Goal: Information Seeking & Learning: Learn about a topic

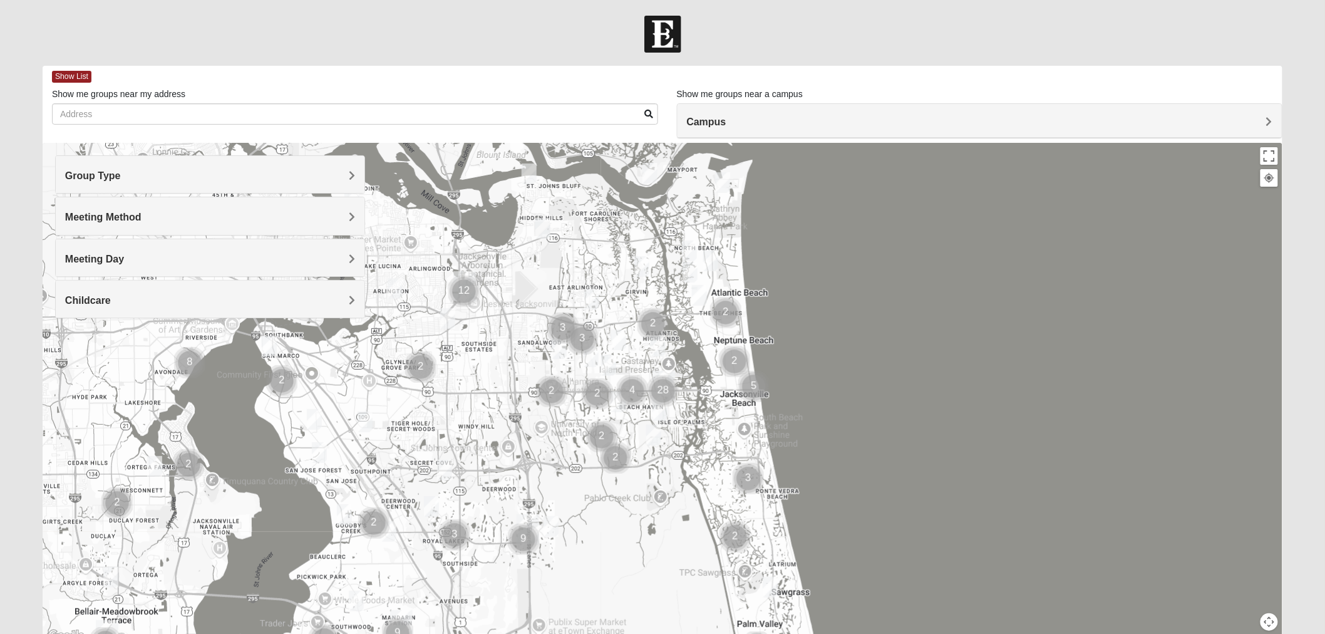
click at [185, 173] on h4 "Group Type" at bounding box center [210, 176] width 290 height 12
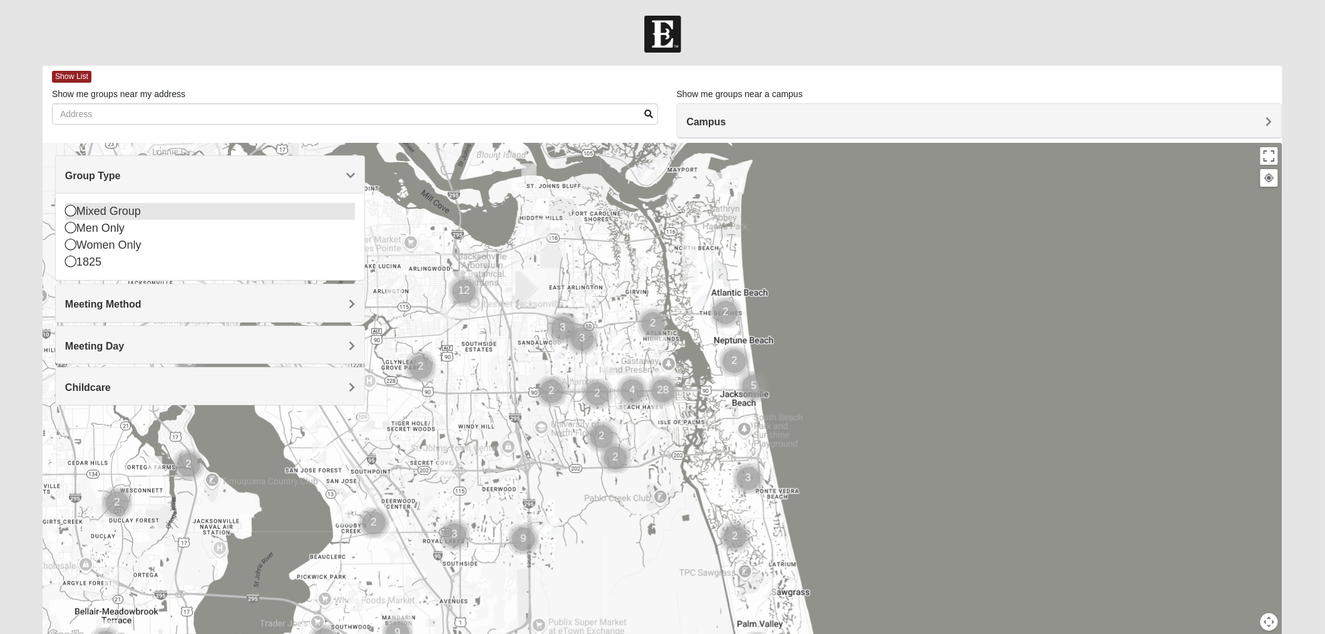
click at [76, 213] on div "Mixed Group" at bounding box center [210, 211] width 290 height 17
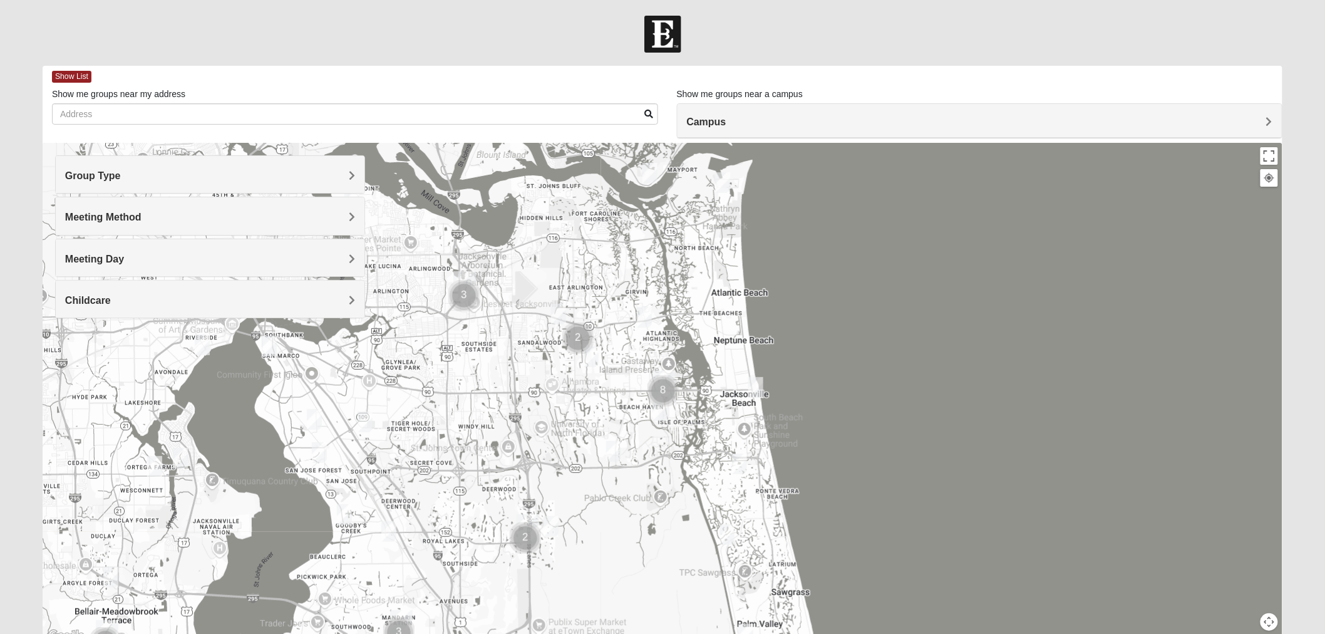
click at [221, 168] on div "Group Type" at bounding box center [210, 174] width 309 height 37
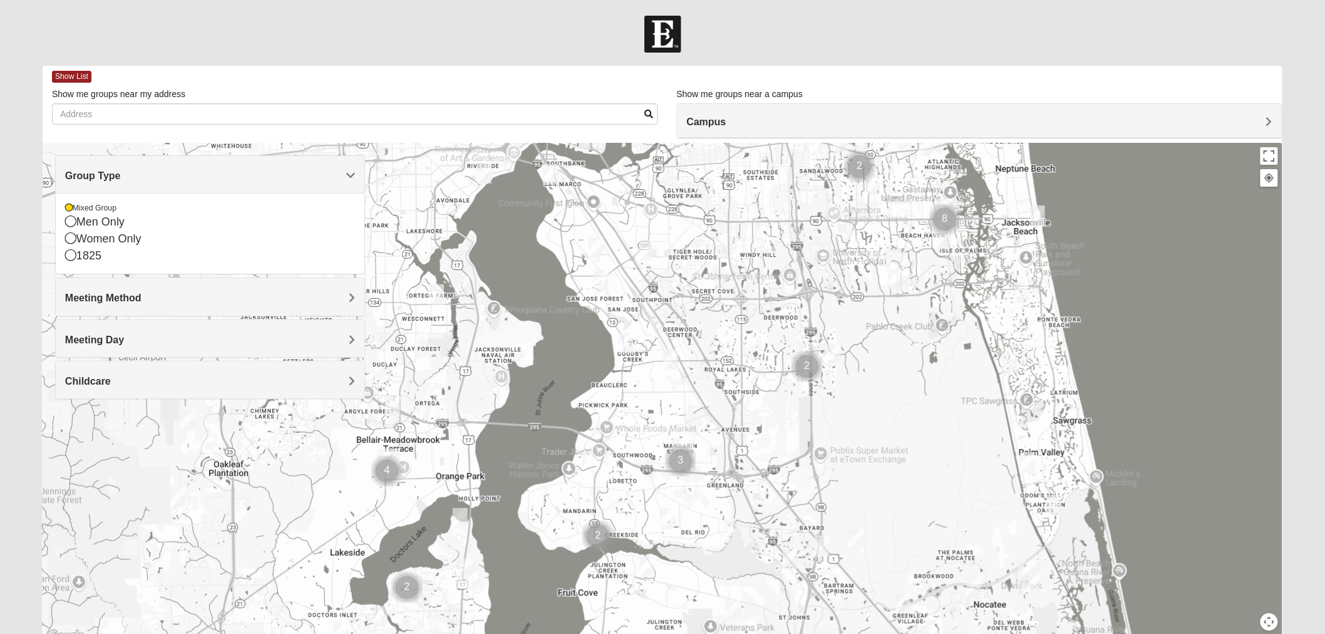
drag, startPoint x: 442, startPoint y: 475, endPoint x: 729, endPoint y: 301, distance: 335.2
click at [729, 301] on div at bounding box center [663, 393] width 1240 height 501
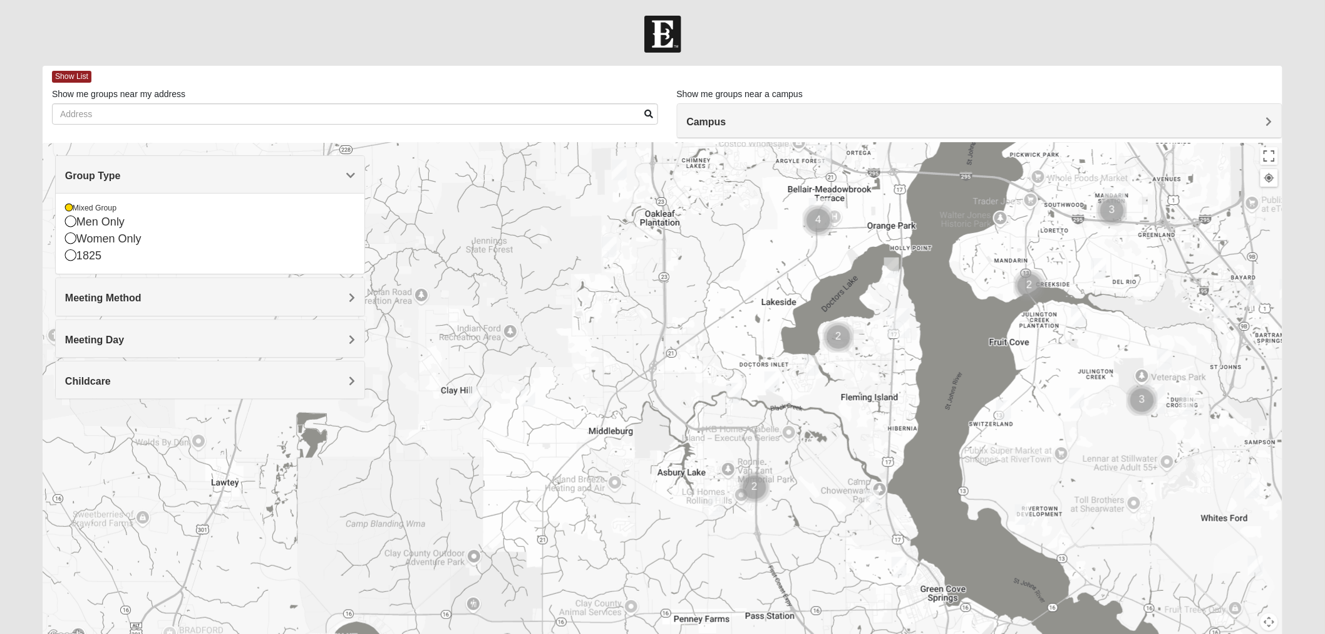
drag, startPoint x: 505, startPoint y: 431, endPoint x: 906, endPoint y: 241, distance: 443.5
click at [906, 241] on div at bounding box center [663, 393] width 1240 height 501
click at [611, 252] on img "Mixed Newton 32065" at bounding box center [609, 247] width 15 height 21
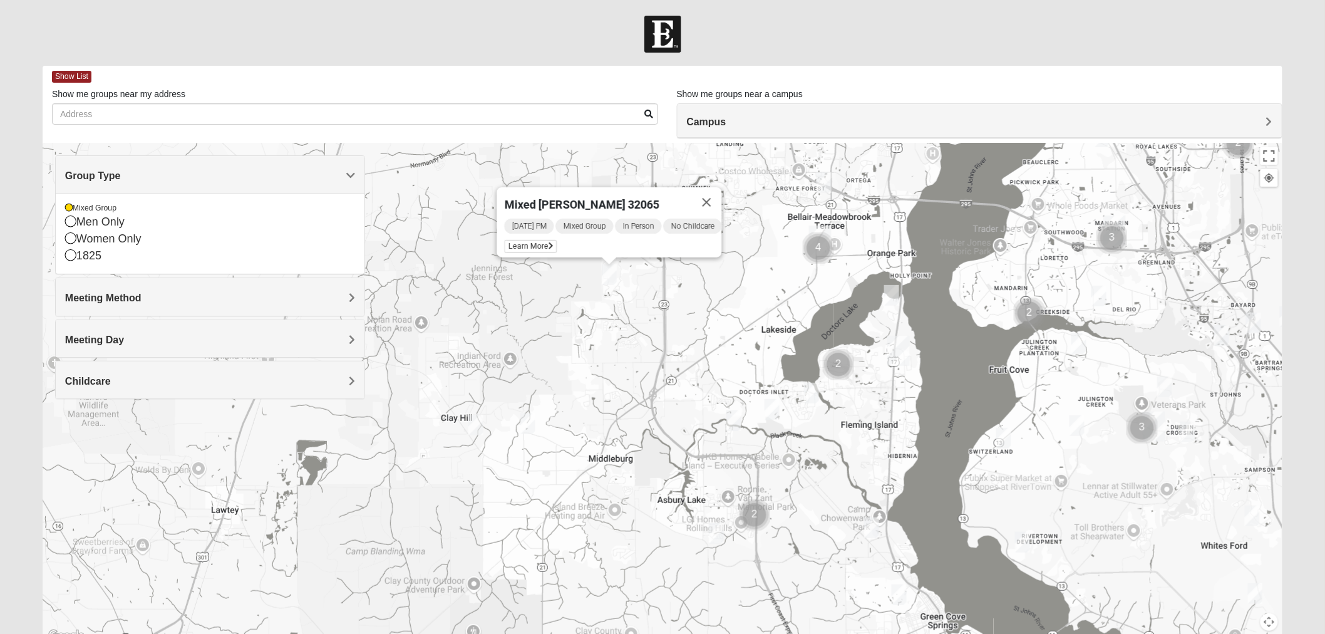
click at [531, 426] on img "Mixed Anderson 32068" at bounding box center [527, 423] width 15 height 21
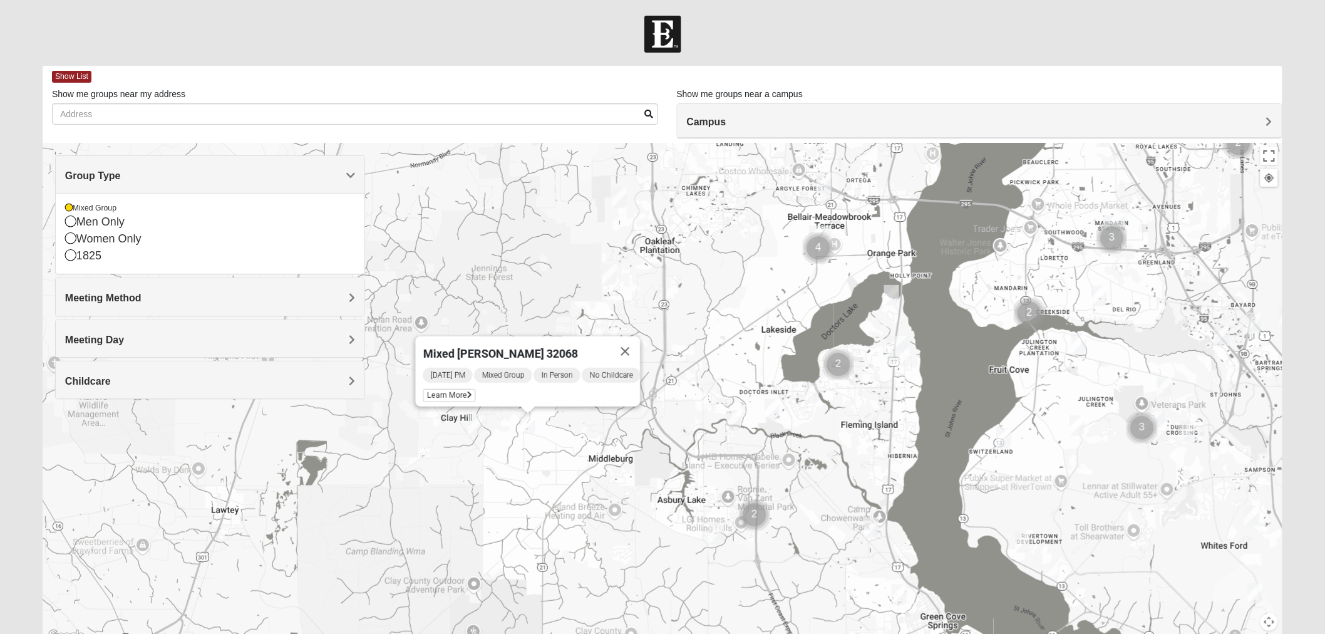
click at [708, 301] on div "Mixed [PERSON_NAME] 32068 [DATE] PM Mixed Group In Person No Childcare Learn Mo…" at bounding box center [663, 393] width 1240 height 501
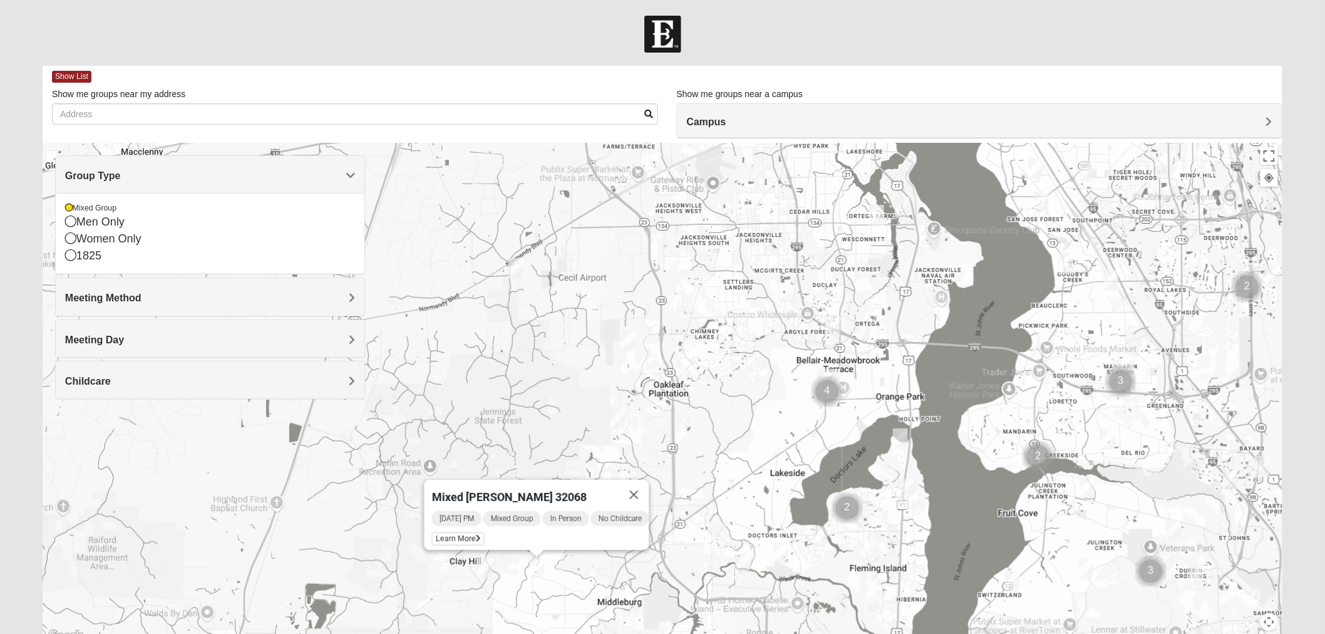
drag, startPoint x: 740, startPoint y: 282, endPoint x: 735, endPoint y: 426, distance: 144.8
click at [749, 431] on div "Mixed [PERSON_NAME] 32068 [DATE] PM Mixed Group In Person No Childcare Learn Mo…" at bounding box center [663, 393] width 1240 height 501
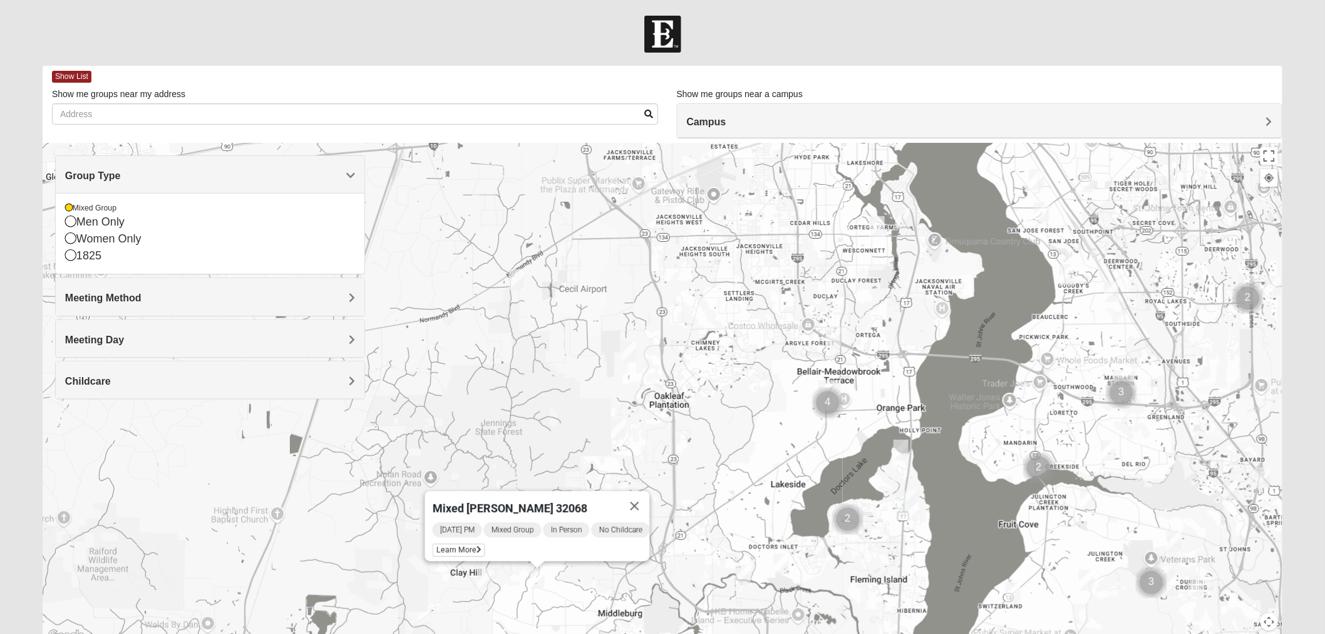
click at [634, 355] on img "Mixed Fisher 32065" at bounding box center [628, 352] width 15 height 21
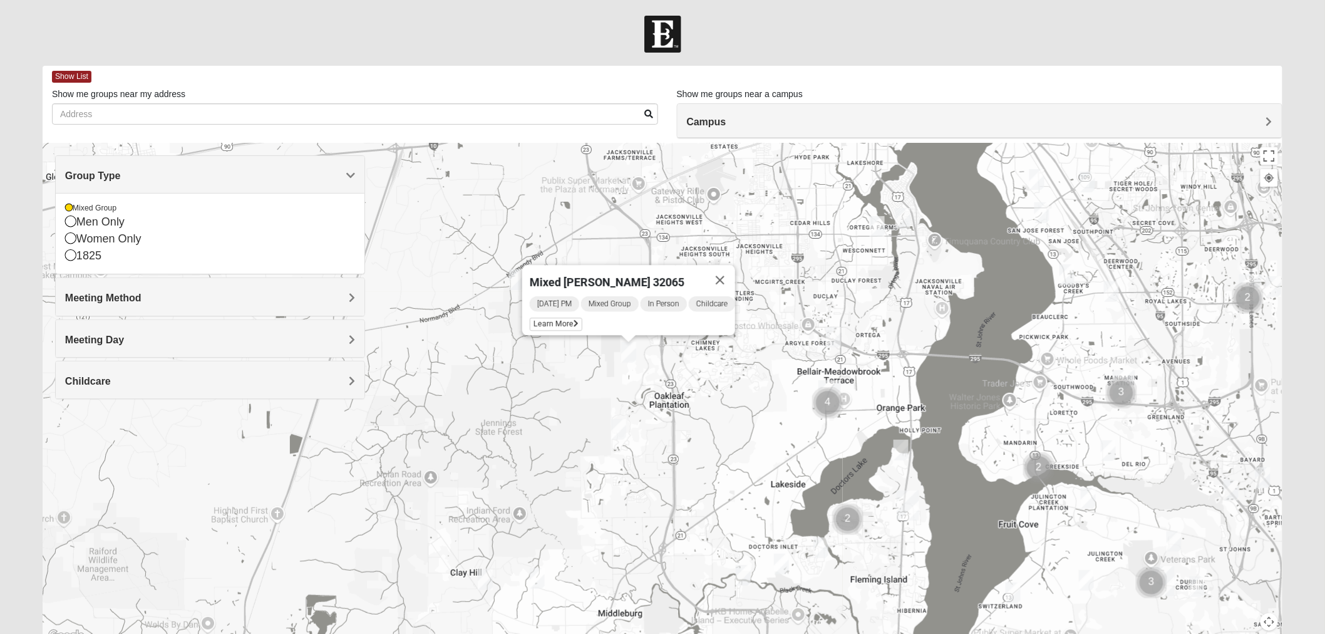
click at [833, 388] on img "Cluster of 4 groups" at bounding box center [827, 402] width 31 height 31
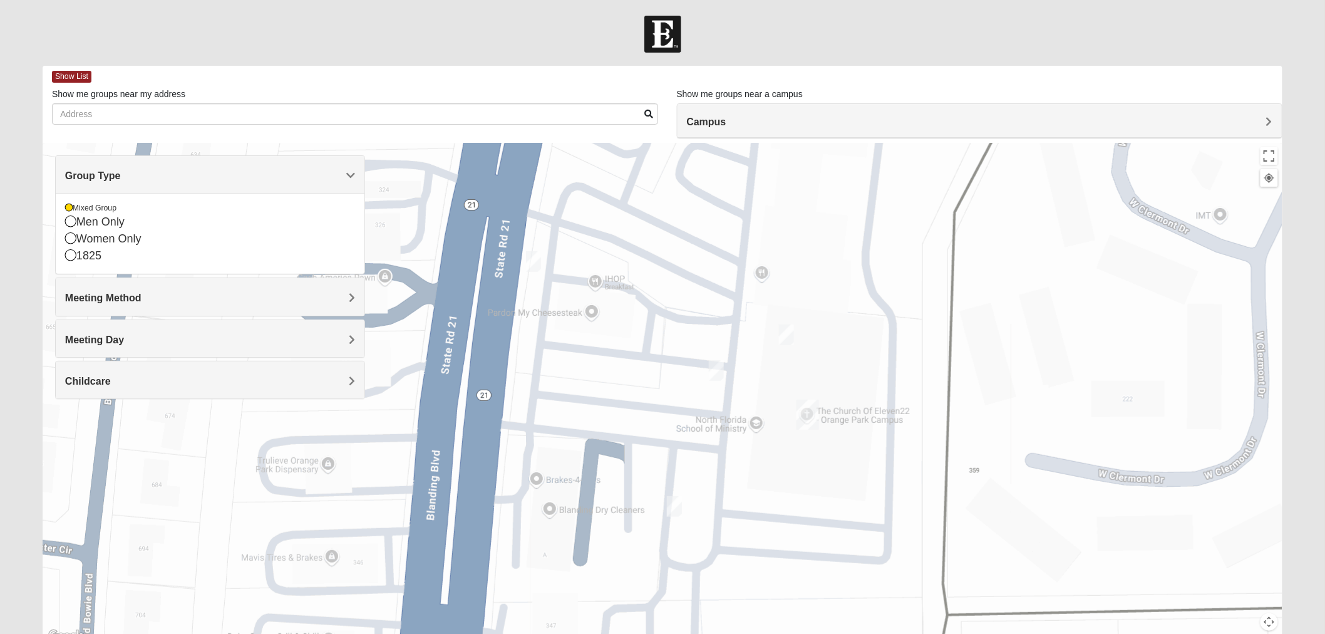
click at [714, 376] on img "On Campus Mixed Mitchell 32073" at bounding box center [716, 370] width 15 height 21
click at [788, 383] on div "On Campus Mixed [PERSON_NAME] 32073 [DATE] PM Mixed Group In Person Childcare L…" at bounding box center [663, 393] width 1240 height 501
click at [815, 291] on button "Close" at bounding box center [828, 297] width 30 height 30
click at [786, 334] on img "On Campus Mixed Frakes 32073" at bounding box center [786, 334] width 15 height 21
click at [710, 299] on span "Learn More" at bounding box center [694, 305] width 53 height 13
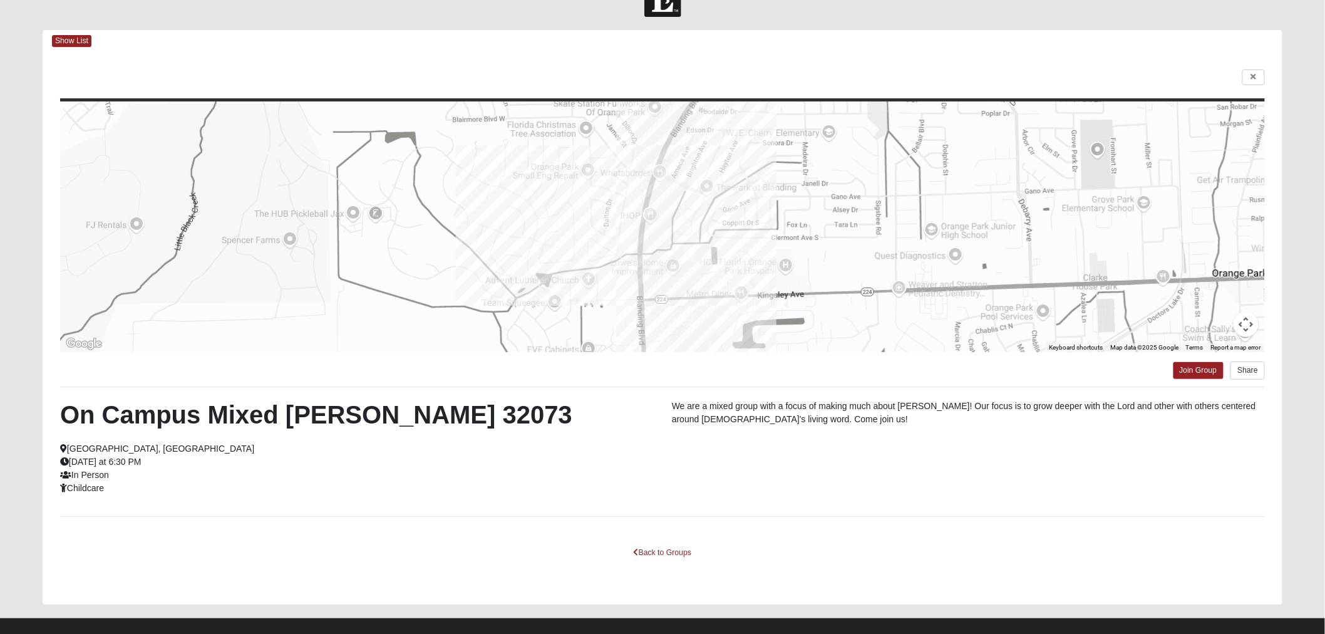
scroll to position [52, 0]
